Goal: Check status: Check status

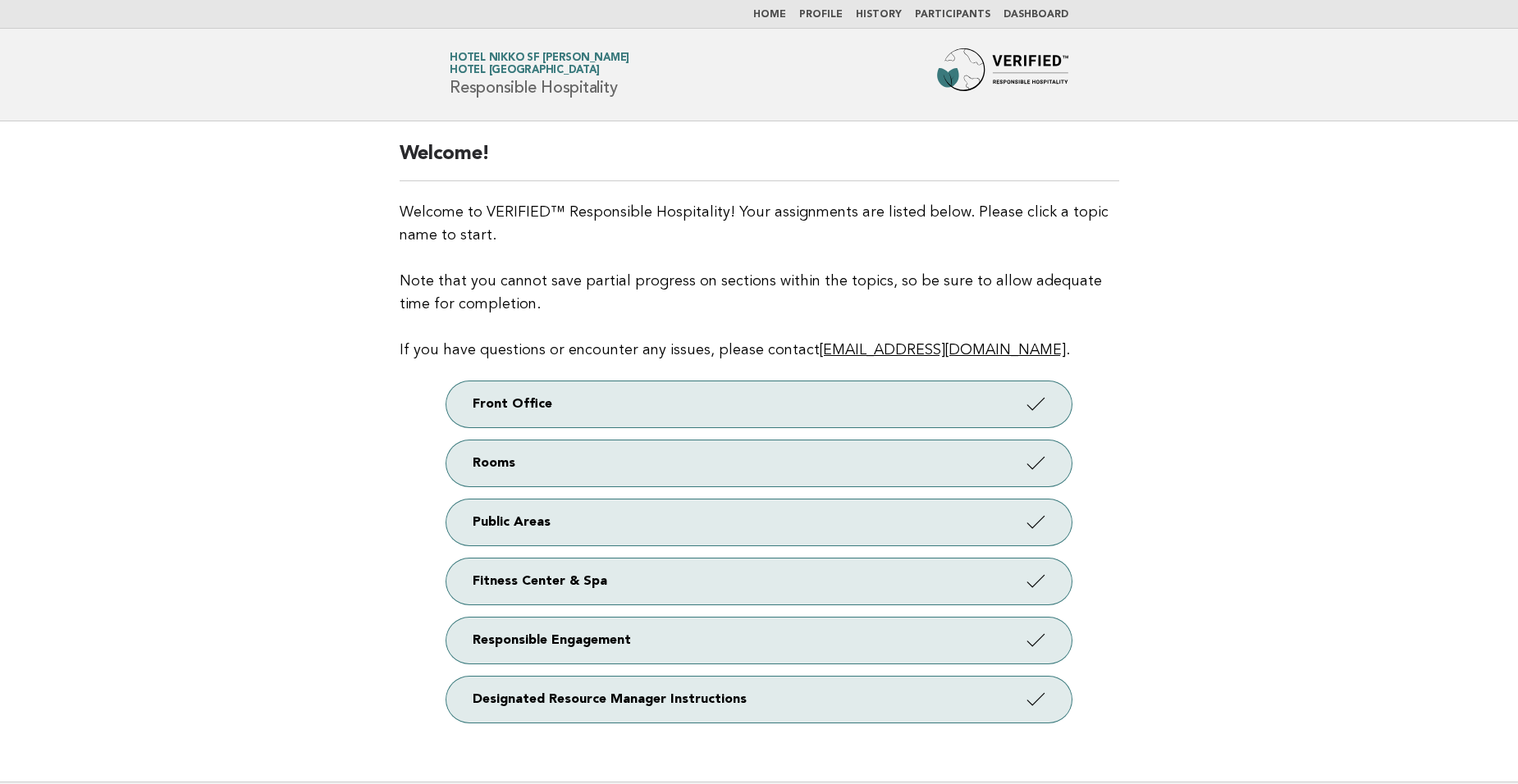
click at [1041, 10] on link "Dashboard" at bounding box center [1036, 15] width 65 height 10
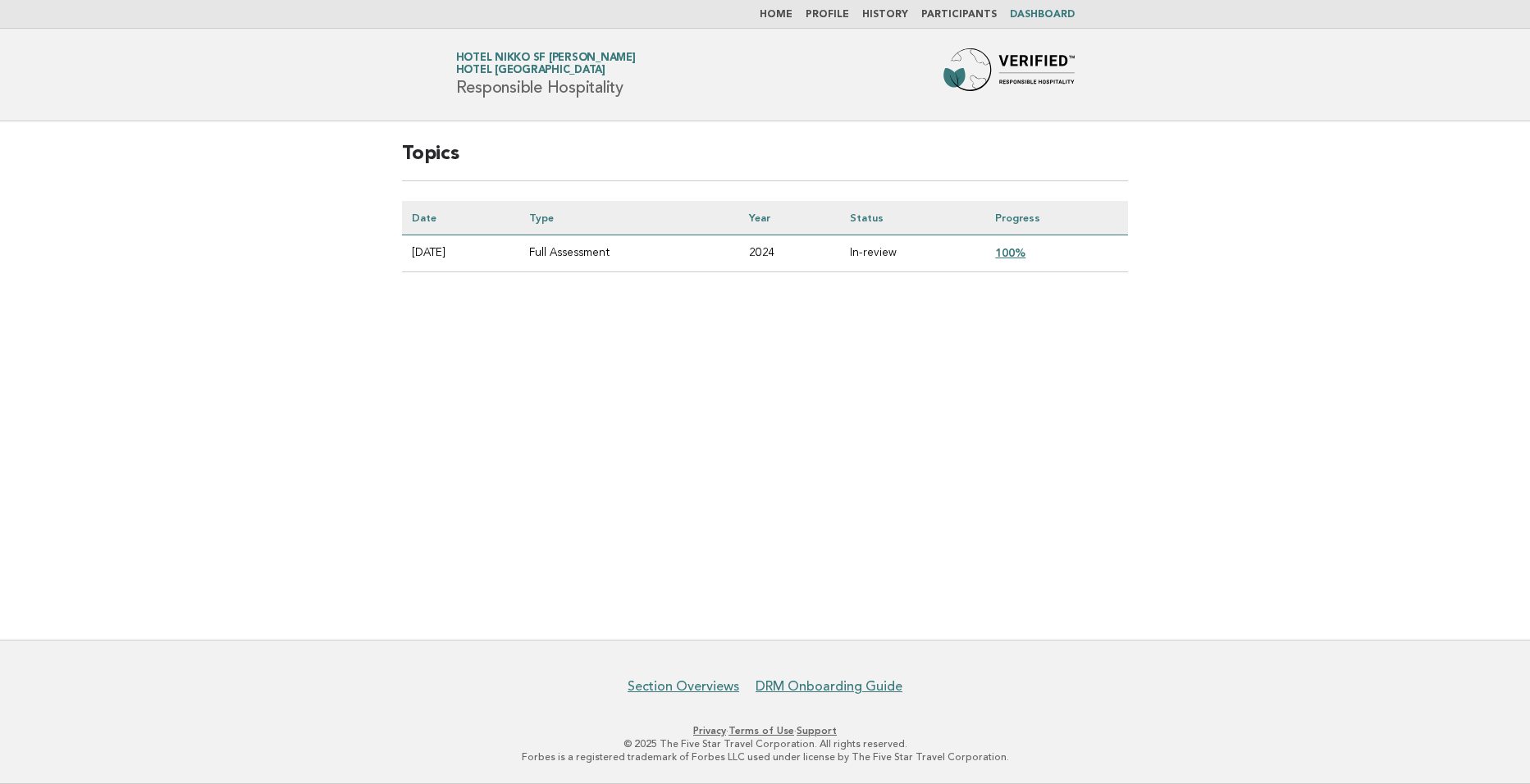
click at [1025, 250] on link "100%" at bounding box center [1010, 253] width 30 height 13
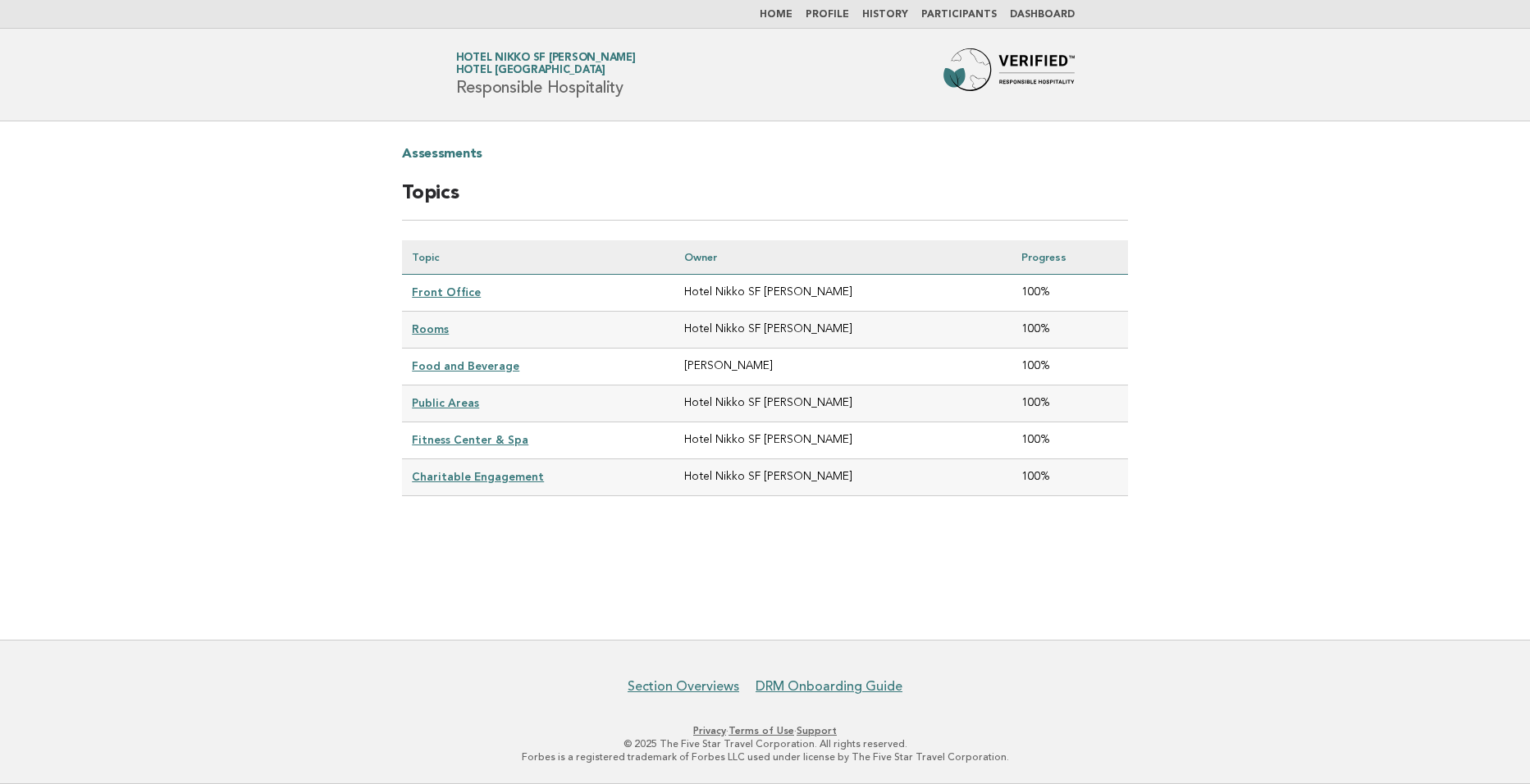
click at [849, 20] on link "Profile" at bounding box center [828, 15] width 44 height 10
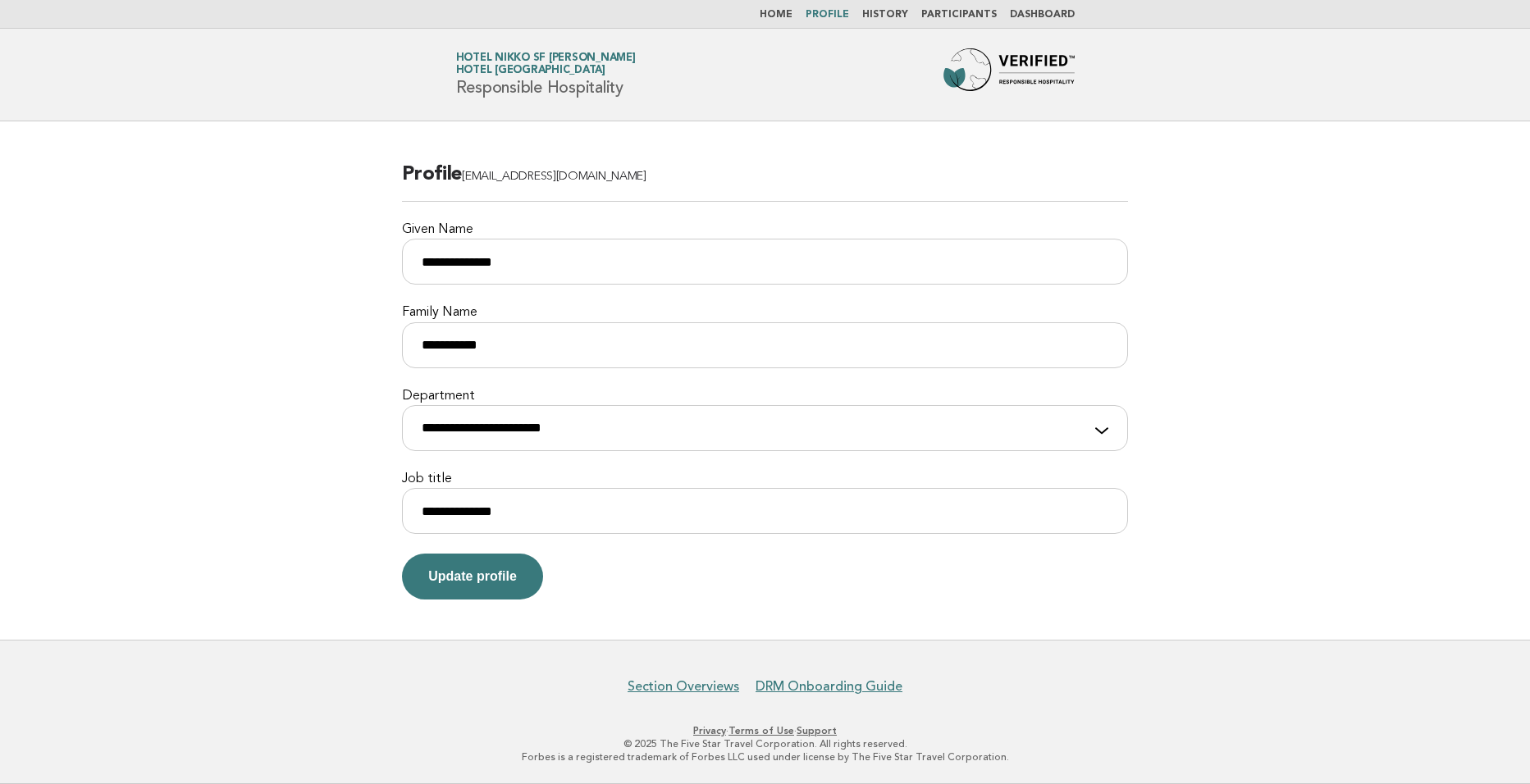
click at [798, 7] on nav "Home Profile History Participants Dashboard" at bounding box center [765, 14] width 1530 height 28
click at [792, 13] on link "Home" at bounding box center [776, 15] width 33 height 10
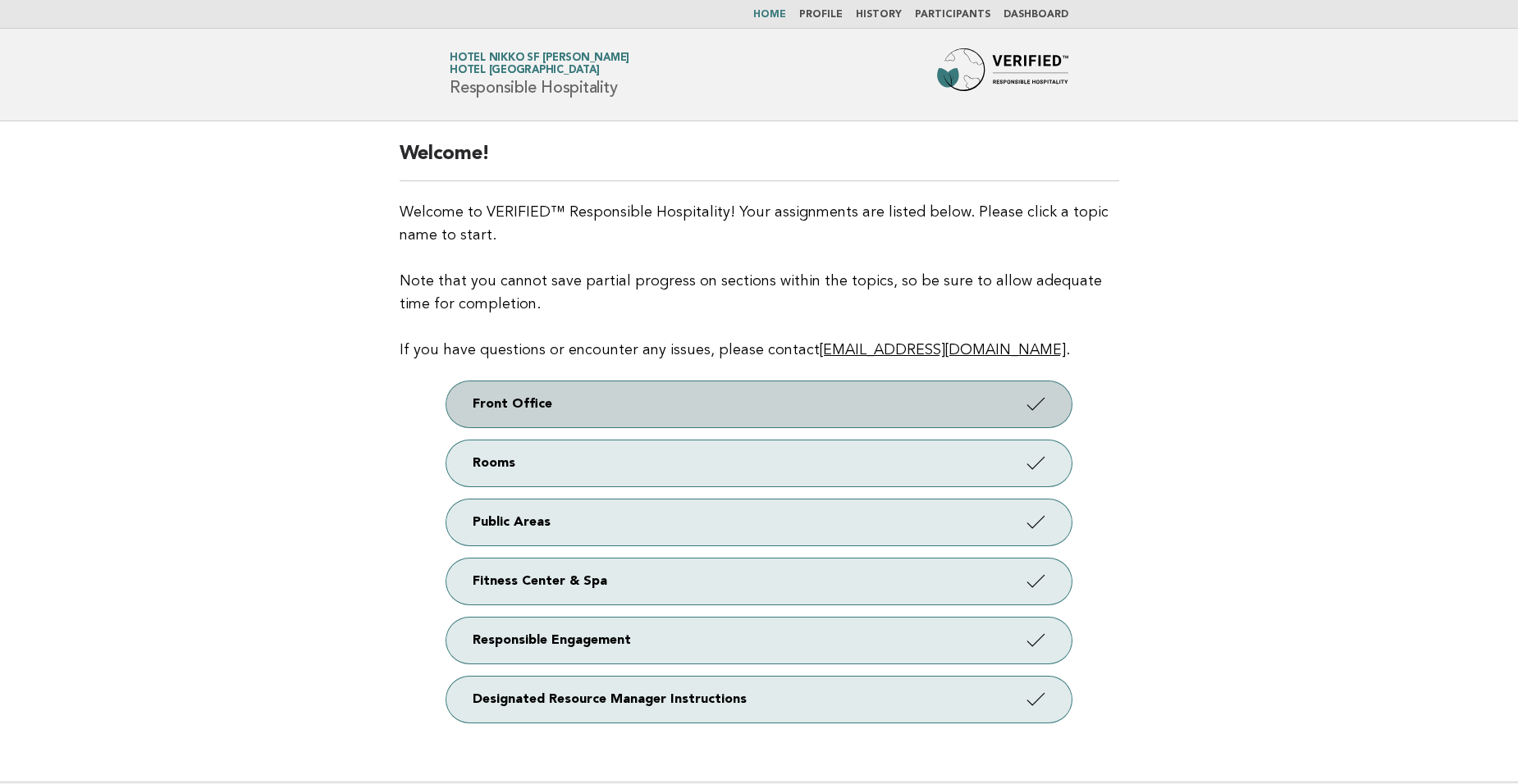
click at [609, 389] on link "Front Office" at bounding box center [759, 404] width 625 height 46
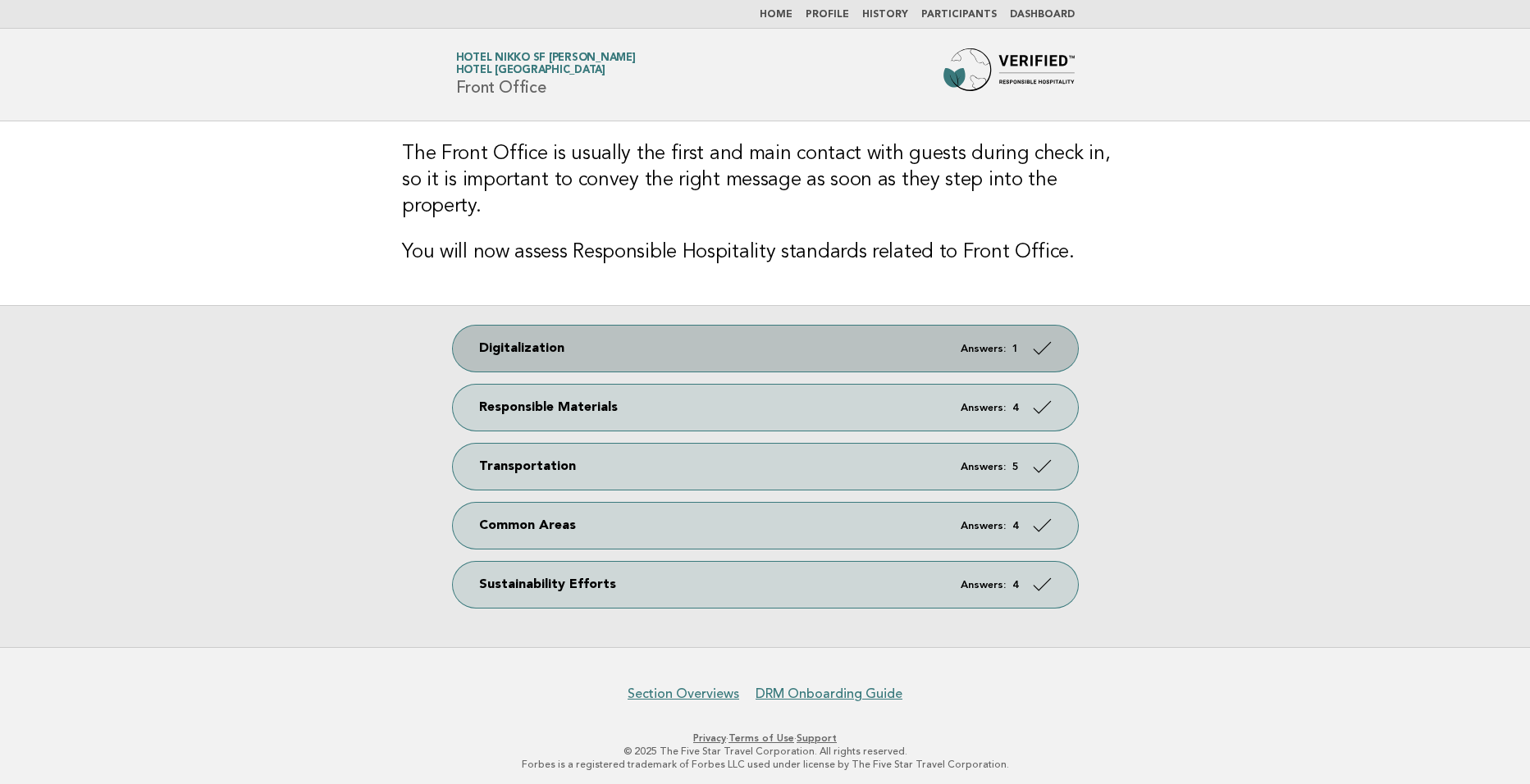
click at [717, 335] on link "Digitalization Answers: 1" at bounding box center [766, 348] width 625 height 46
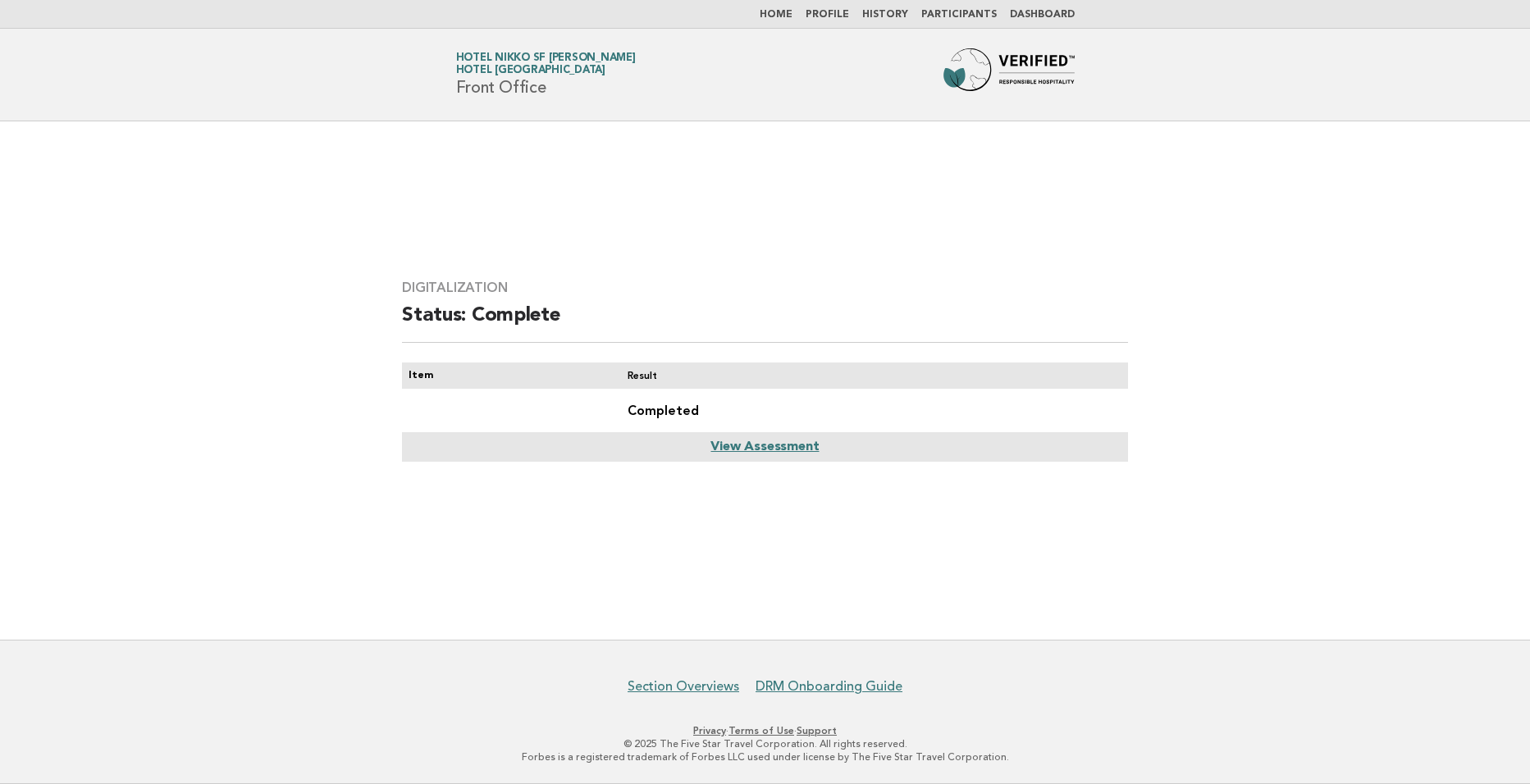
click at [770, 449] on link "View Assessment" at bounding box center [764, 447] width 109 height 13
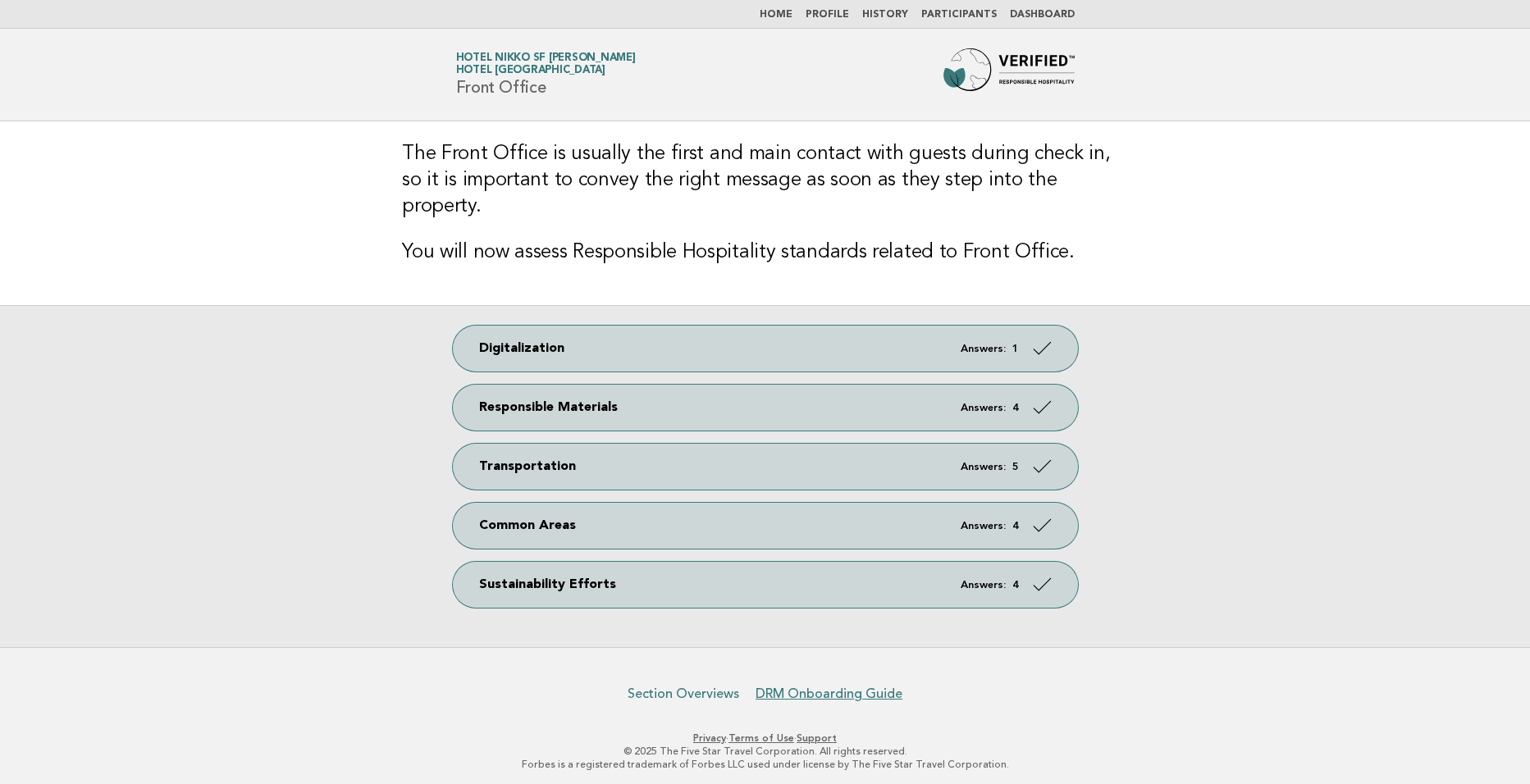
click at [676, 686] on link "Section Overviews" at bounding box center [683, 694] width 111 height 16
click at [515, 61] on link "Hotel Nikko SF Lesley Dill Hotel Nikko San Francisco" at bounding box center [545, 64] width 180 height 23
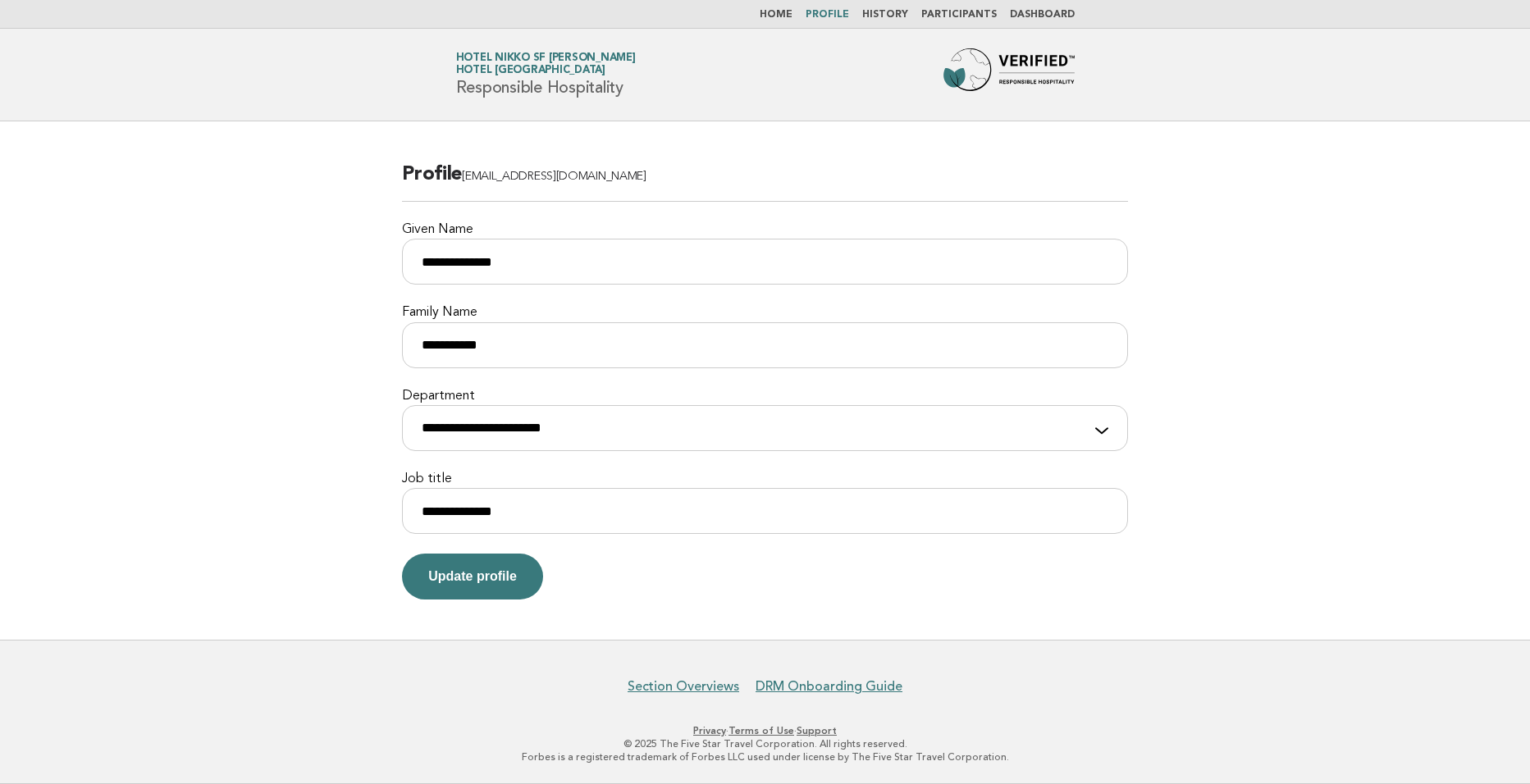
click at [1052, 12] on link "Dashboard" at bounding box center [1042, 15] width 65 height 10
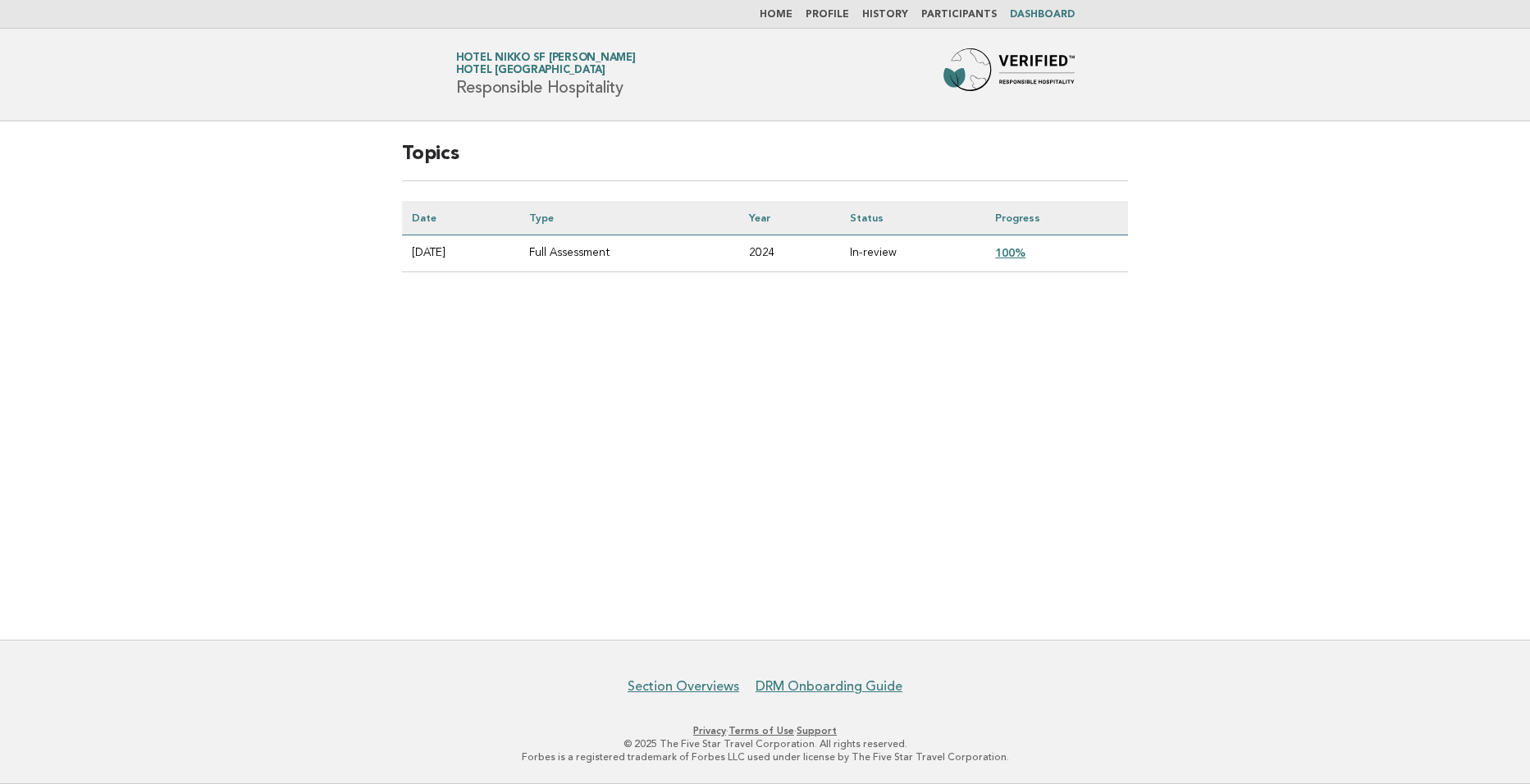
click at [602, 253] on td "Full Assessment" at bounding box center [629, 253] width 220 height 36
drag, startPoint x: 414, startPoint y: 264, endPoint x: 442, endPoint y: 262, distance: 28.1
click at [442, 262] on td "2025-01-17" at bounding box center [460, 253] width 118 height 36
click at [1019, 253] on link "100%" at bounding box center [1010, 253] width 30 height 13
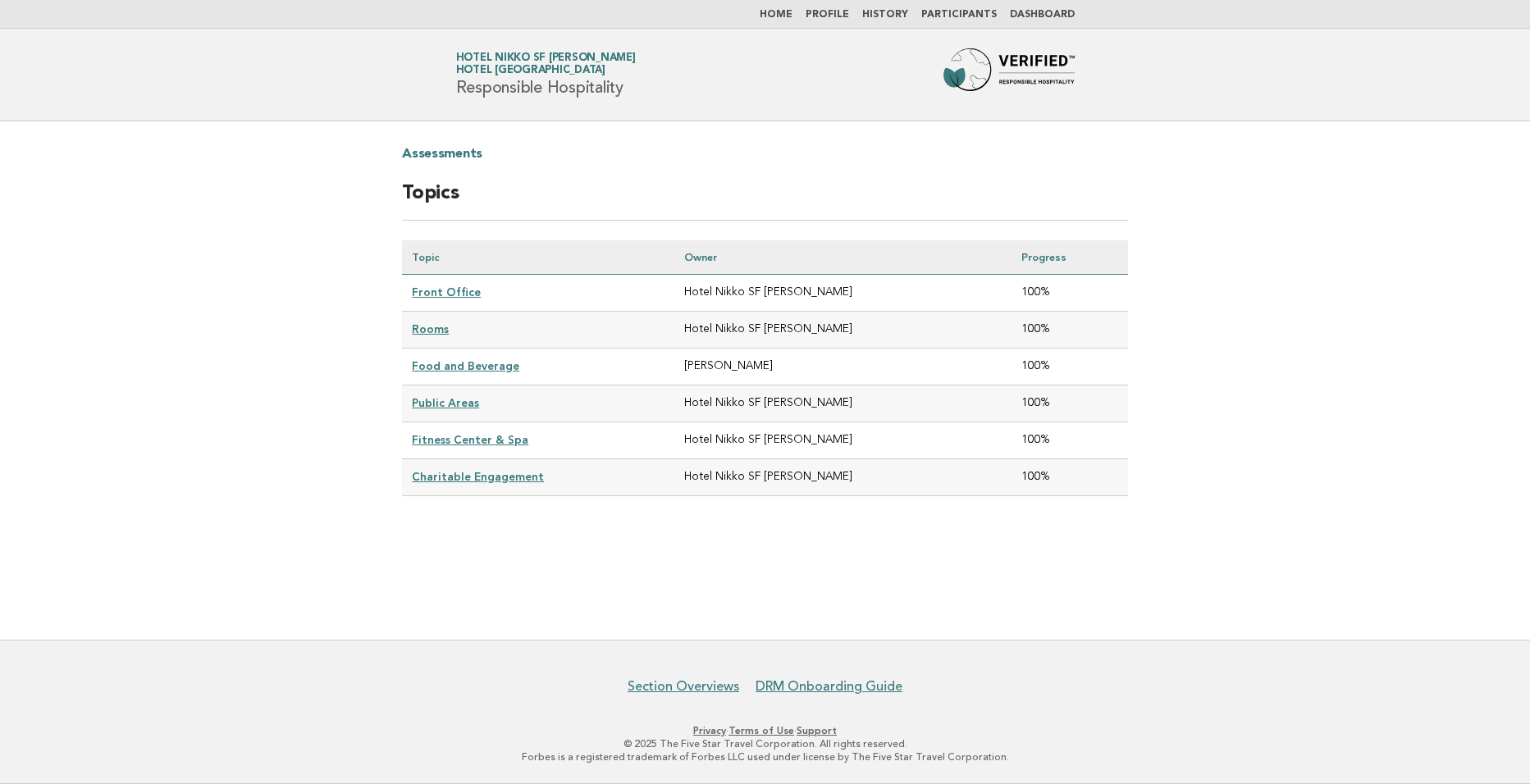
click at [449, 298] on link "Front Office" at bounding box center [447, 292] width 69 height 13
click at [444, 291] on link "Front Office" at bounding box center [447, 292] width 69 height 13
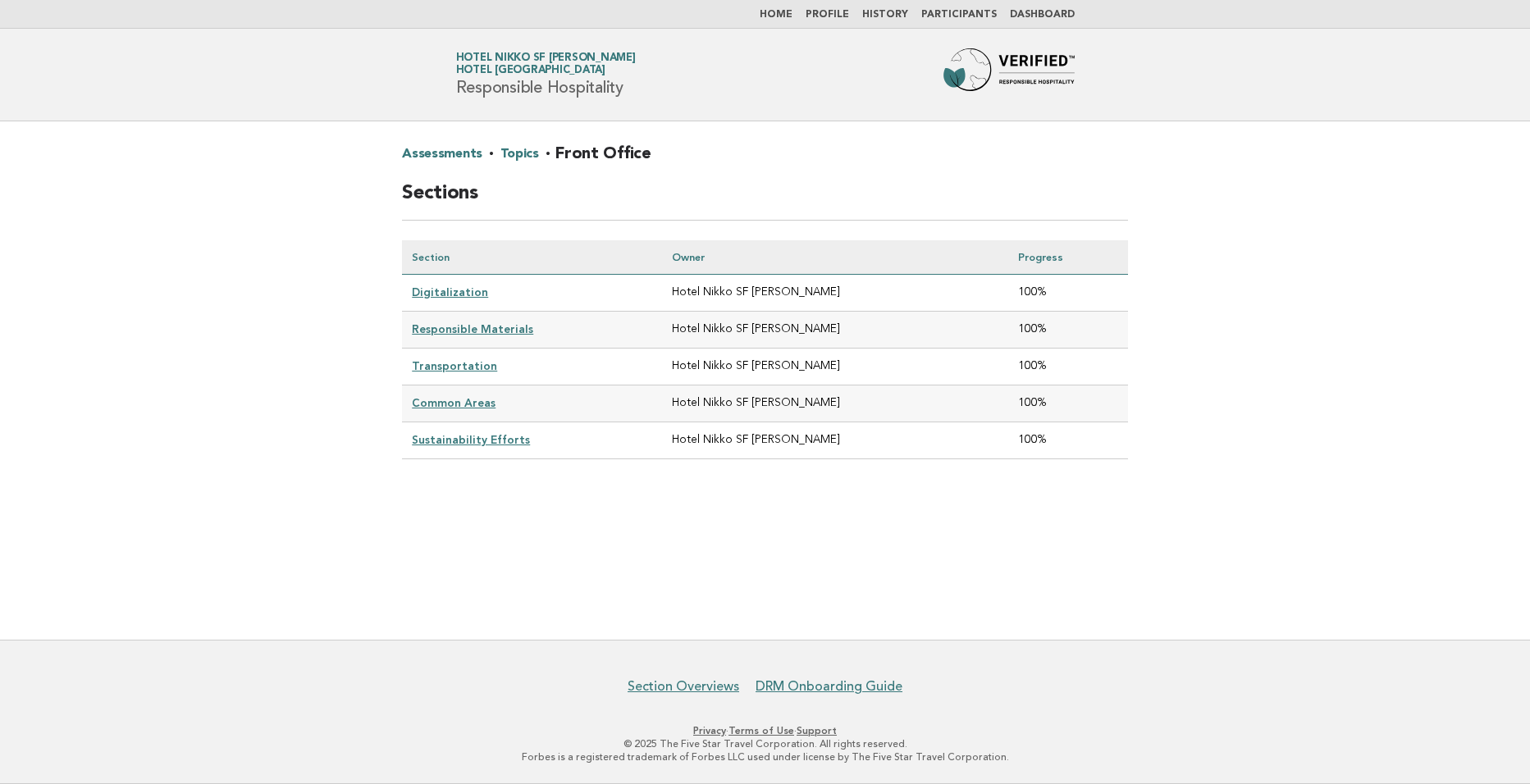
click at [446, 443] on link "Sustainability Efforts" at bounding box center [471, 439] width 119 height 13
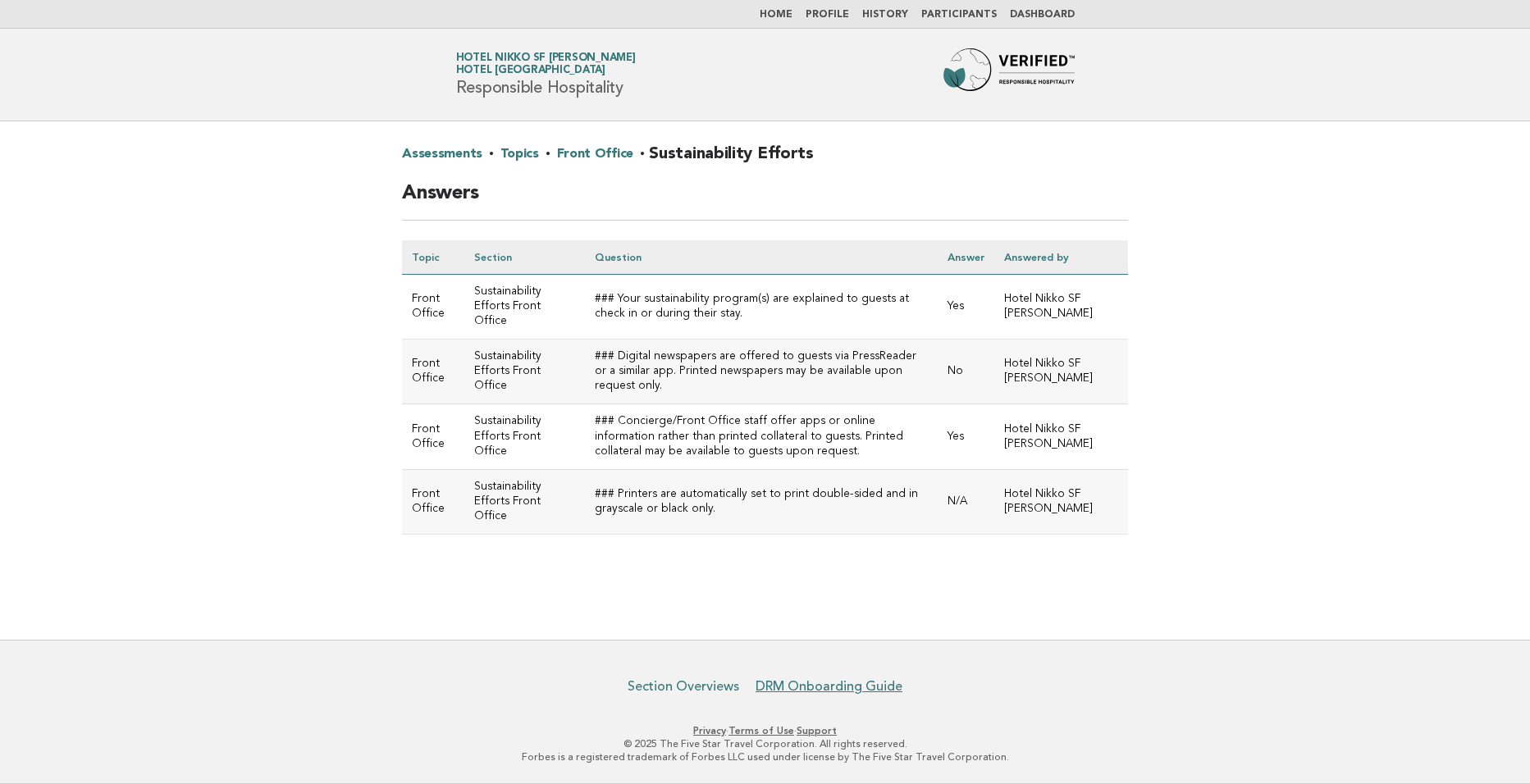
click at [667, 686] on link "Section Overviews" at bounding box center [683, 686] width 111 height 16
